Goal: Task Accomplishment & Management: Manage account settings

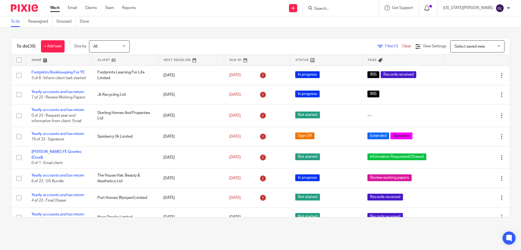
click at [430, 8] on icon at bounding box center [427, 7] width 5 height 5
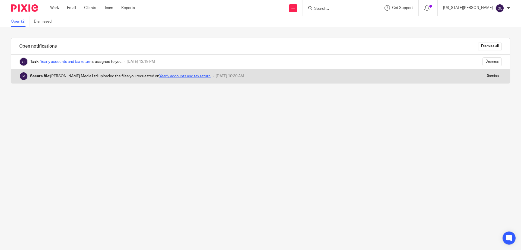
click at [165, 77] on link "Yearly accounts and tax return" at bounding box center [184, 76] width 51 height 4
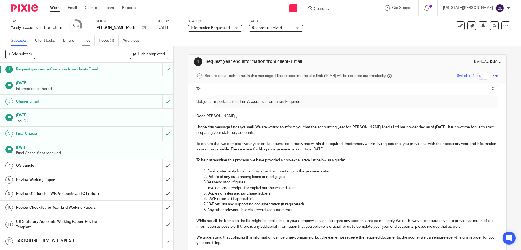
click at [89, 42] on link "Files" at bounding box center [89, 40] width 12 height 11
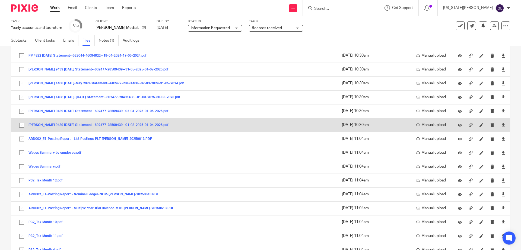
scroll to position [452, 0]
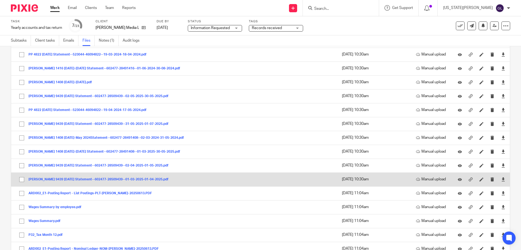
click at [23, 178] on input "checkbox" at bounding box center [22, 179] width 10 height 10
checkbox input "true"
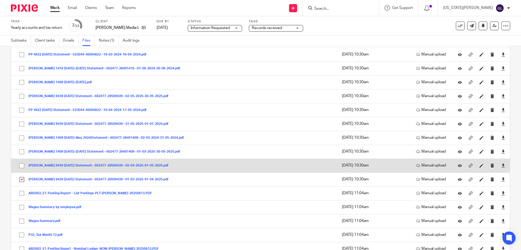
click at [23, 165] on input "checkbox" at bounding box center [22, 165] width 10 height 10
checkbox input "true"
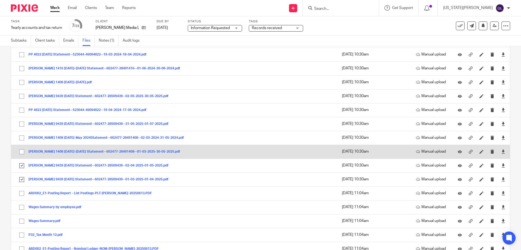
click at [21, 150] on input "checkbox" at bounding box center [22, 151] width 10 height 10
checkbox input "true"
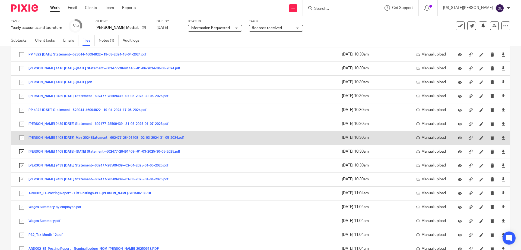
click at [21, 137] on input "checkbox" at bounding box center [22, 138] width 10 height 10
checkbox input "true"
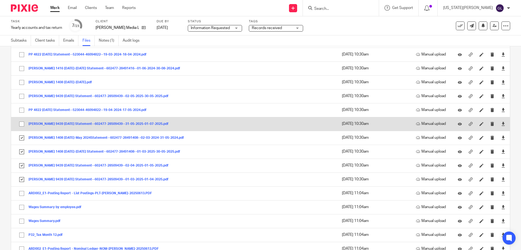
click at [22, 125] on input "checkbox" at bounding box center [22, 124] width 10 height 10
checkbox input "true"
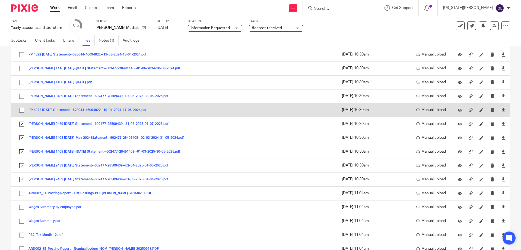
click at [22, 111] on input "checkbox" at bounding box center [22, 110] width 10 height 10
checkbox input "true"
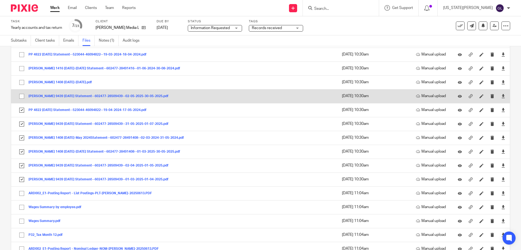
click at [22, 97] on input "checkbox" at bounding box center [22, 96] width 10 height 10
checkbox input "true"
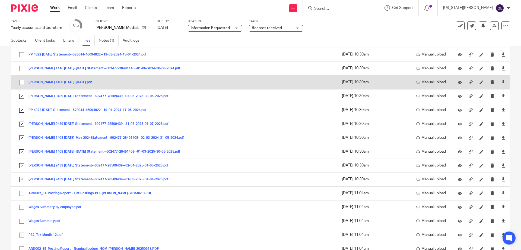
click at [23, 83] on input "checkbox" at bounding box center [22, 82] width 10 height 10
checkbox input "true"
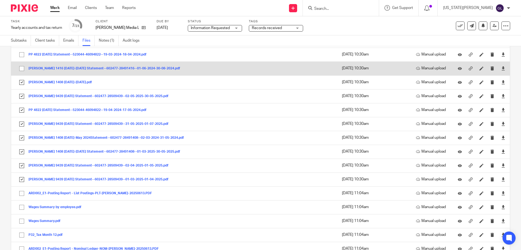
click at [22, 68] on input "checkbox" at bounding box center [22, 68] width 10 height 10
checkbox input "true"
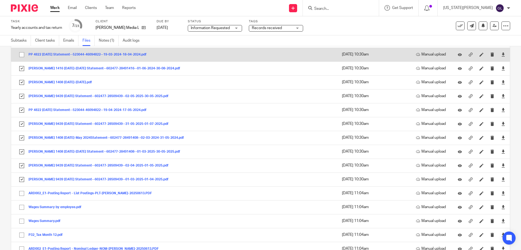
click at [22, 54] on input "checkbox" at bounding box center [22, 54] width 10 height 10
checkbox input "true"
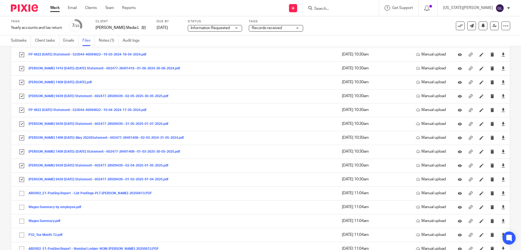
scroll to position [398, 0]
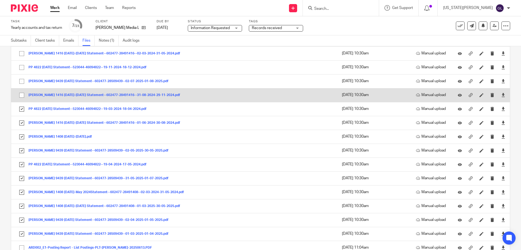
click at [20, 93] on input "checkbox" at bounding box center [22, 95] width 10 height 10
checkbox input "true"
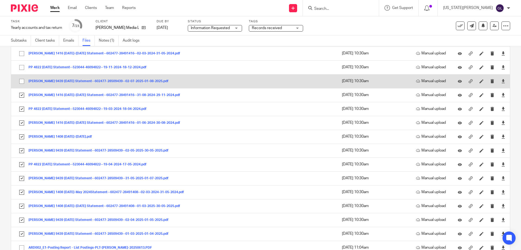
click at [21, 81] on input "checkbox" at bounding box center [22, 81] width 10 height 10
checkbox input "true"
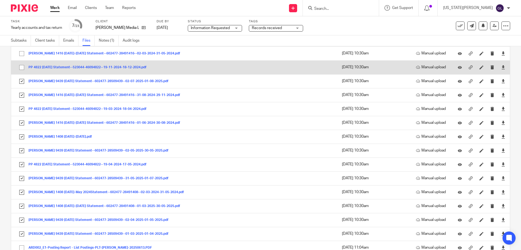
click at [21, 66] on input "checkbox" at bounding box center [22, 67] width 10 height 10
checkbox input "true"
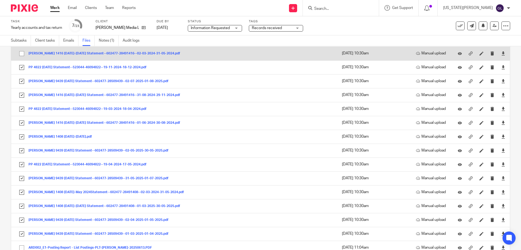
click at [22, 53] on input "checkbox" at bounding box center [22, 53] width 10 height 10
checkbox input "true"
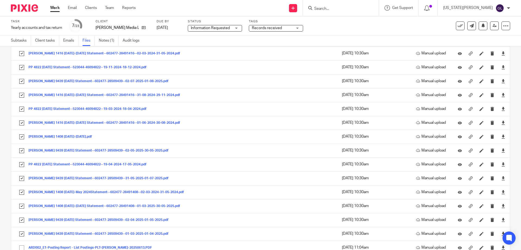
scroll to position [344, 0]
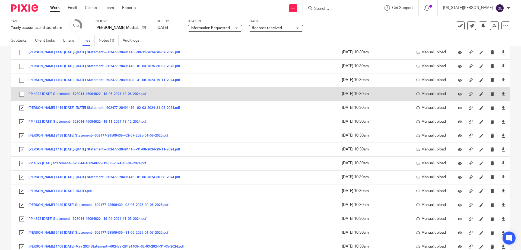
drag, startPoint x: 20, startPoint y: 95, endPoint x: 20, endPoint y: 89, distance: 6.0
click at [20, 95] on input "checkbox" at bounding box center [22, 94] width 10 height 10
checkbox input "true"
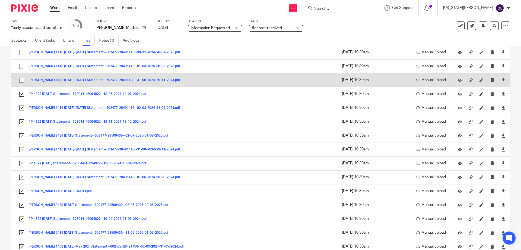
drag, startPoint x: 21, startPoint y: 82, endPoint x: 22, endPoint y: 75, distance: 7.1
click at [21, 81] on input "checkbox" at bounding box center [22, 80] width 10 height 10
checkbox input "true"
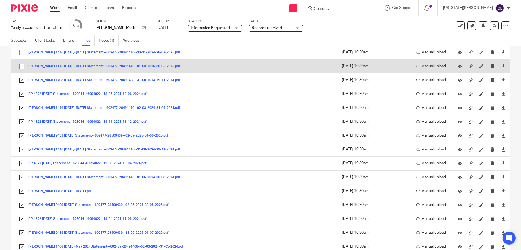
click at [23, 64] on input "checkbox" at bounding box center [22, 66] width 10 height 10
checkbox input "true"
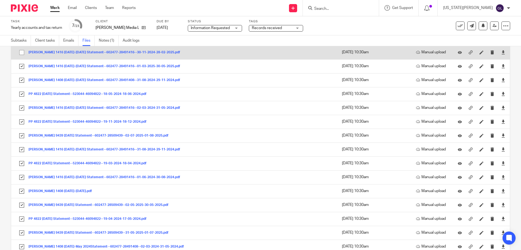
click at [21, 51] on input "checkbox" at bounding box center [22, 52] width 10 height 10
checkbox input "true"
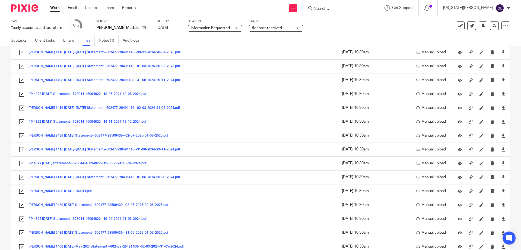
scroll to position [290, 0]
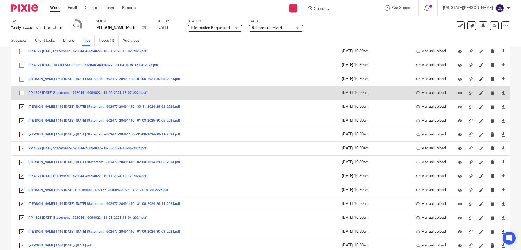
click at [21, 93] on input "checkbox" at bounding box center [22, 93] width 10 height 10
checkbox input "true"
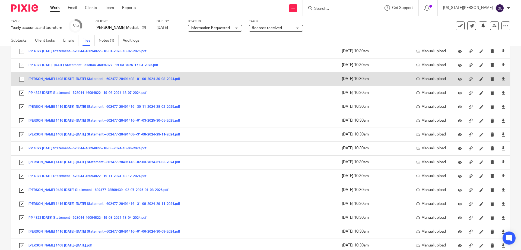
click at [21, 79] on input "checkbox" at bounding box center [22, 79] width 10 height 10
checkbox input "true"
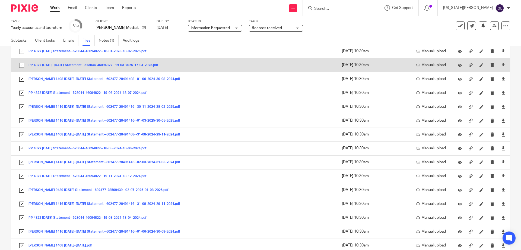
click at [20, 65] on input "checkbox" at bounding box center [22, 65] width 10 height 10
checkbox input "true"
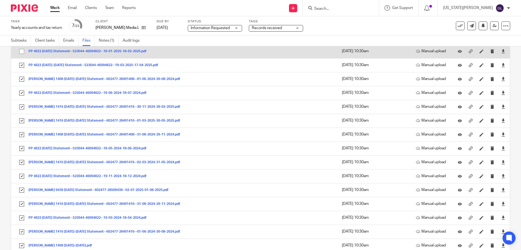
click at [21, 51] on input "checkbox" at bounding box center [22, 51] width 10 height 10
checkbox input "true"
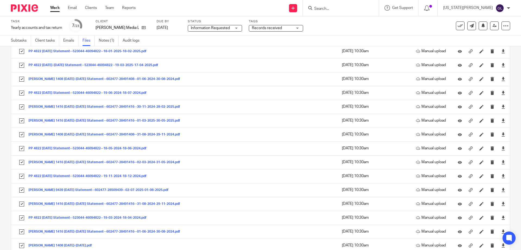
scroll to position [235, 0]
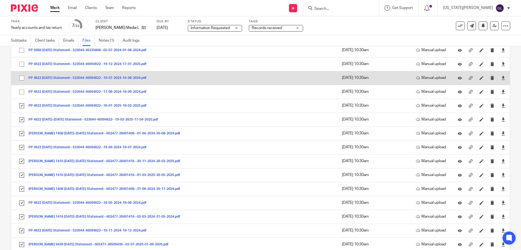
drag, startPoint x: 22, startPoint y: 62, endPoint x: 19, endPoint y: 73, distance: 10.7
click at [22, 62] on input "checkbox" at bounding box center [22, 64] width 10 height 10
checkbox input "true"
click at [22, 77] on input "checkbox" at bounding box center [22, 78] width 10 height 10
checkbox input "true"
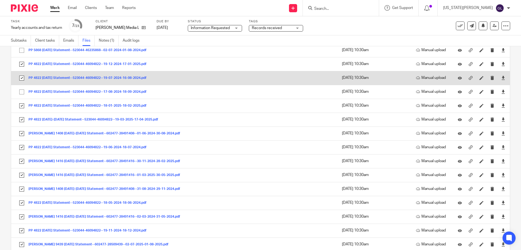
drag, startPoint x: 22, startPoint y: 90, endPoint x: 20, endPoint y: 83, distance: 7.8
click at [21, 90] on input "checkbox" at bounding box center [22, 92] width 10 height 10
checkbox input "true"
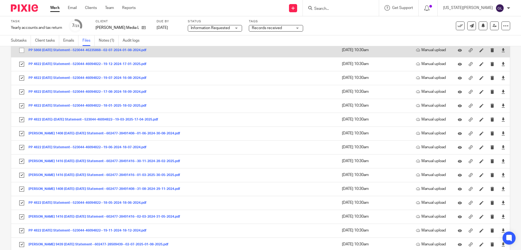
click at [21, 50] on input "checkbox" at bounding box center [22, 50] width 10 height 10
checkbox input "true"
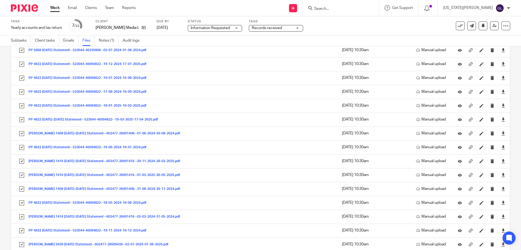
scroll to position [154, 0]
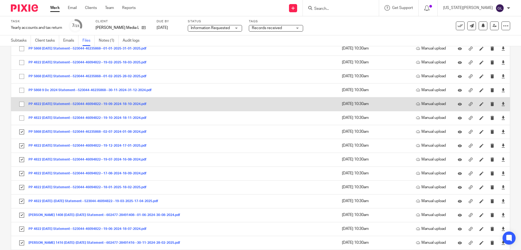
click at [22, 103] on input "checkbox" at bounding box center [22, 104] width 10 height 10
checkbox input "true"
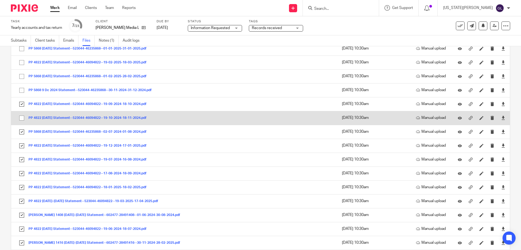
click at [22, 115] on input "checkbox" at bounding box center [22, 118] width 10 height 10
checkbox input "true"
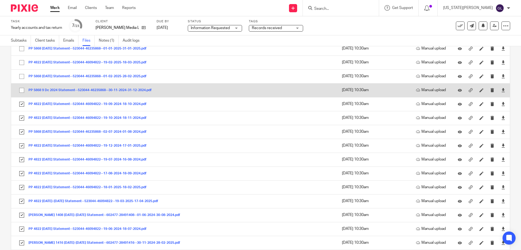
click at [23, 90] on input "checkbox" at bounding box center [22, 90] width 10 height 10
checkbox input "true"
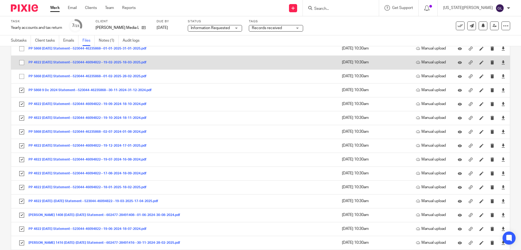
drag, startPoint x: 24, startPoint y: 73, endPoint x: 20, endPoint y: 63, distance: 10.1
click at [24, 73] on input "checkbox" at bounding box center [22, 76] width 10 height 10
checkbox input "true"
click at [20, 61] on input "checkbox" at bounding box center [22, 62] width 10 height 10
checkbox input "true"
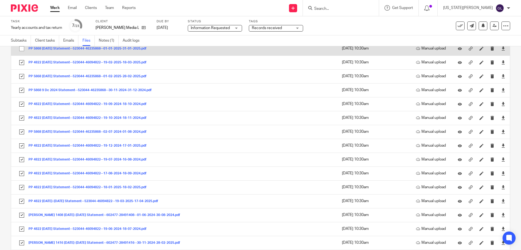
click at [21, 48] on input "checkbox" at bounding box center [22, 48] width 10 height 10
checkbox input "true"
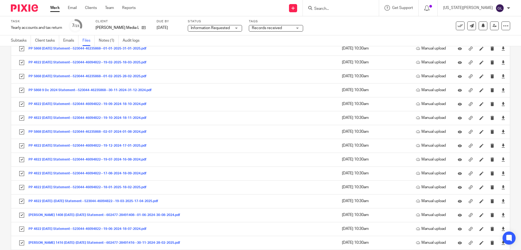
scroll to position [99, 0]
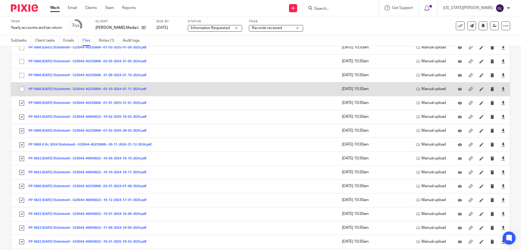
click at [23, 89] on input "checkbox" at bounding box center [22, 89] width 10 height 10
checkbox input "true"
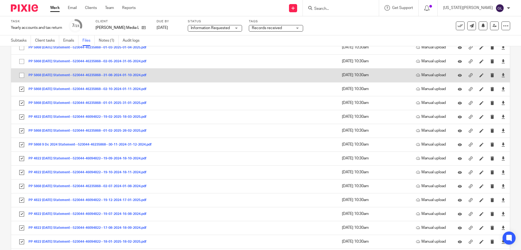
click at [21, 77] on input "checkbox" at bounding box center [22, 75] width 10 height 10
checkbox input "true"
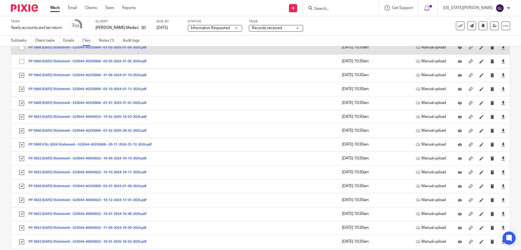
drag, startPoint x: 21, startPoint y: 63, endPoint x: 22, endPoint y: 53, distance: 10.1
click at [21, 61] on input "checkbox" at bounding box center [22, 61] width 10 height 10
checkbox input "true"
click at [22, 47] on input "checkbox" at bounding box center [22, 47] width 10 height 10
checkbox input "true"
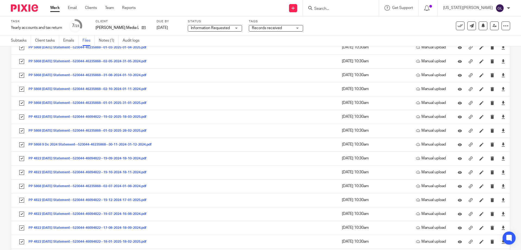
scroll to position [18, 0]
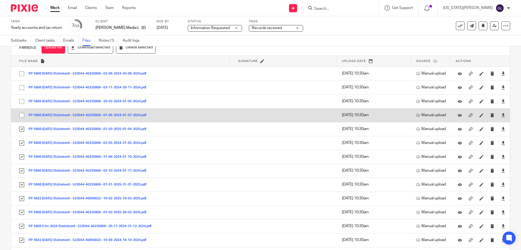
click at [21, 114] on input "checkbox" at bounding box center [22, 115] width 10 height 10
checkbox input "true"
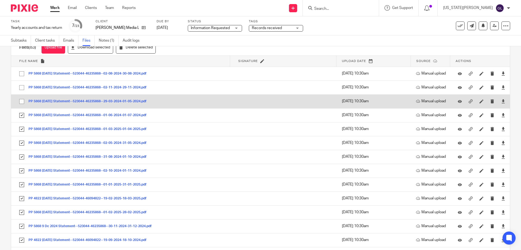
click at [20, 100] on input "checkbox" at bounding box center [22, 101] width 10 height 10
checkbox input "true"
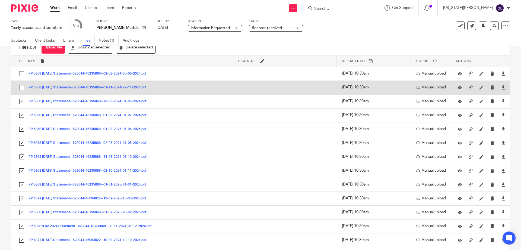
click at [22, 86] on input "checkbox" at bounding box center [22, 87] width 10 height 10
checkbox input "true"
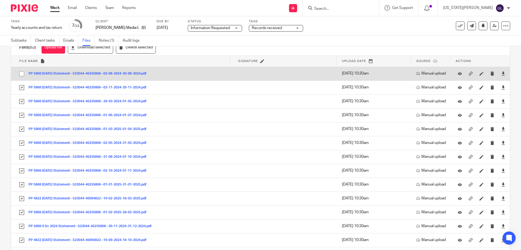
click at [22, 72] on input "checkbox" at bounding box center [22, 73] width 10 height 10
checkbox input "true"
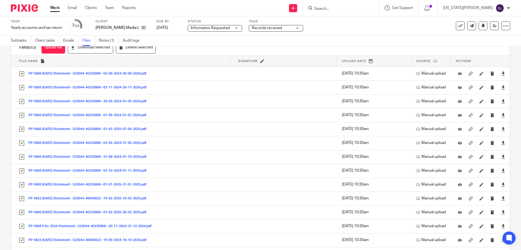
scroll to position [0, 0]
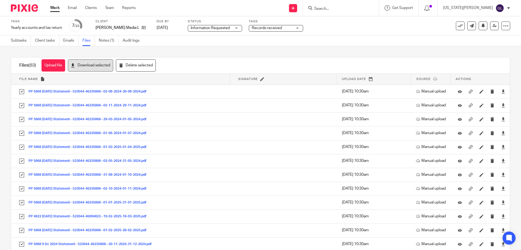
click at [91, 64] on button "Download selected" at bounding box center [90, 65] width 45 height 12
click at [142, 27] on icon at bounding box center [144, 28] width 4 height 4
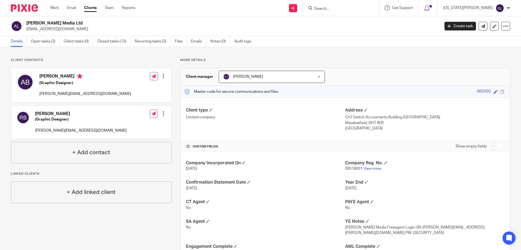
click at [382, 79] on div "Client manager [PERSON_NAME] [PERSON_NAME] [PERSON_NAME] [PERSON_NAME] [PERSON_…" at bounding box center [346, 77] width 330 height 18
